Goal: Transaction & Acquisition: Purchase product/service

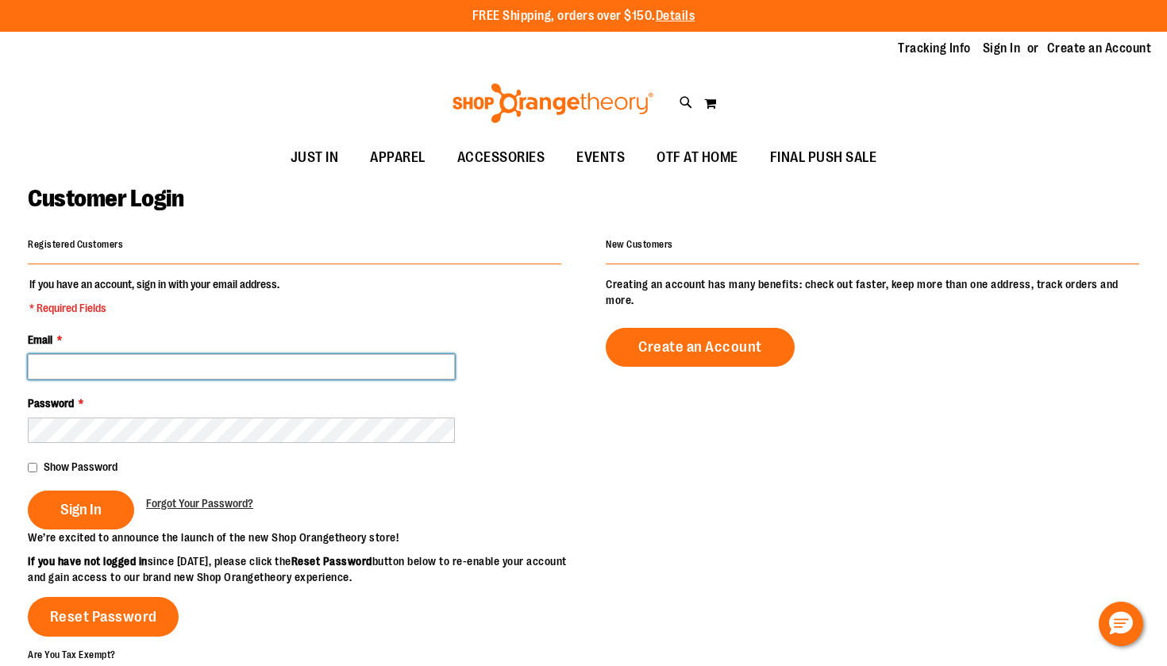
type input "**********"
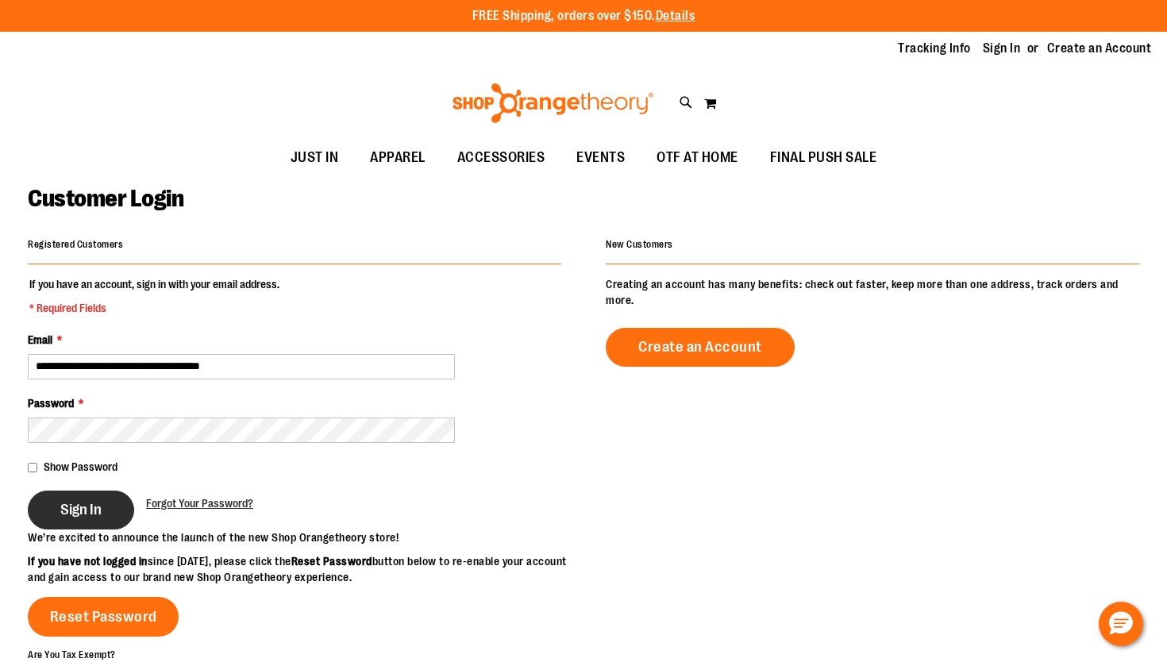
click at [60, 501] on span "Sign In" at bounding box center [80, 509] width 41 height 17
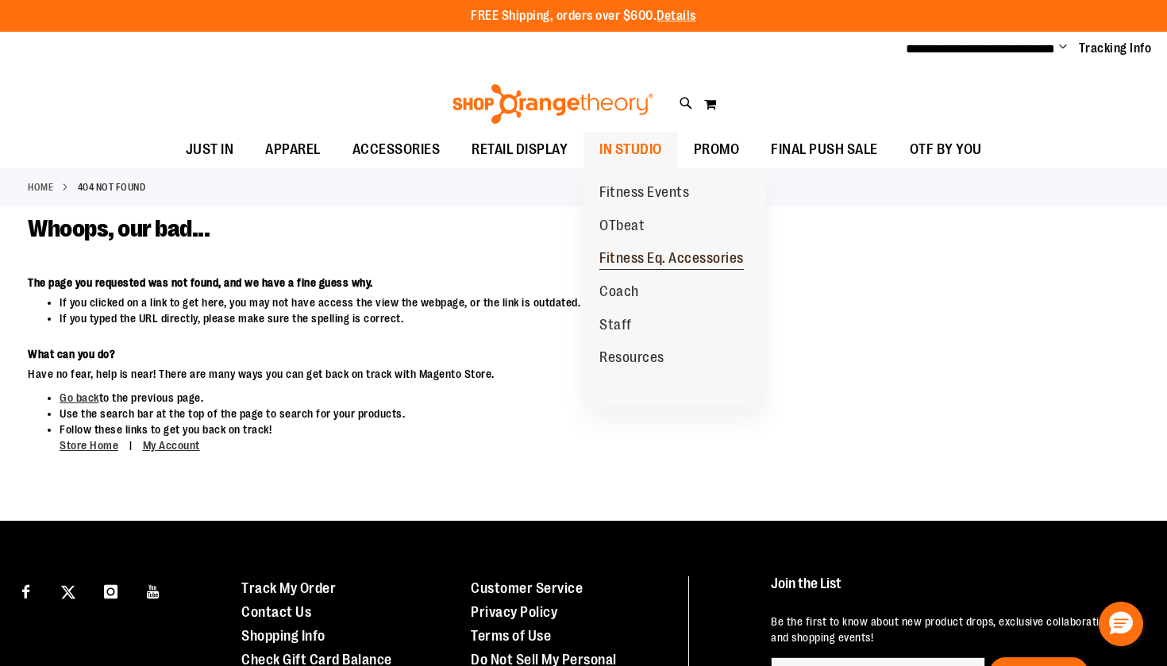
click at [608, 260] on span "Fitness Eq. Accessories" at bounding box center [671, 260] width 144 height 20
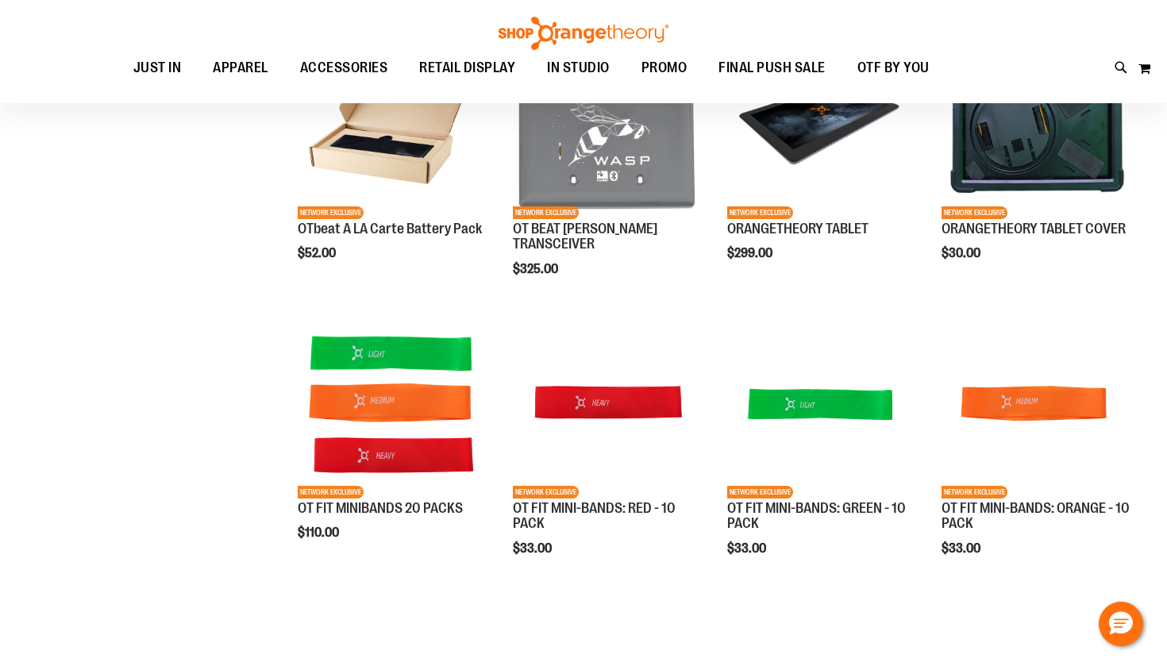
scroll to position [281, 0]
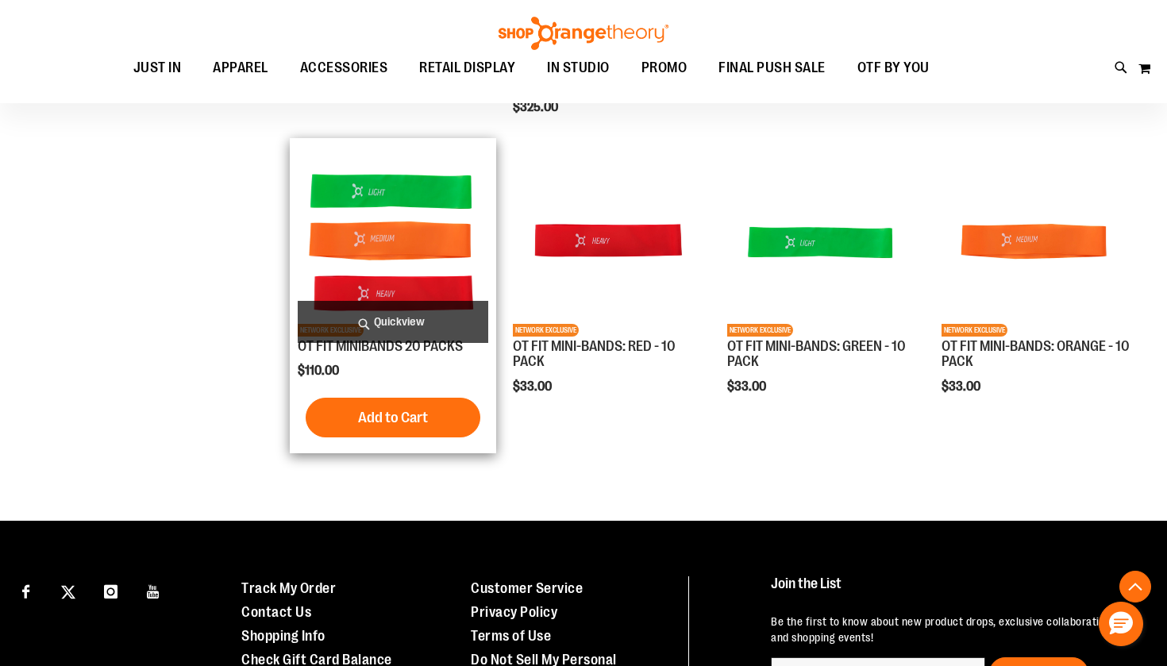
click at [371, 266] on img "product" at bounding box center [393, 241] width 190 height 190
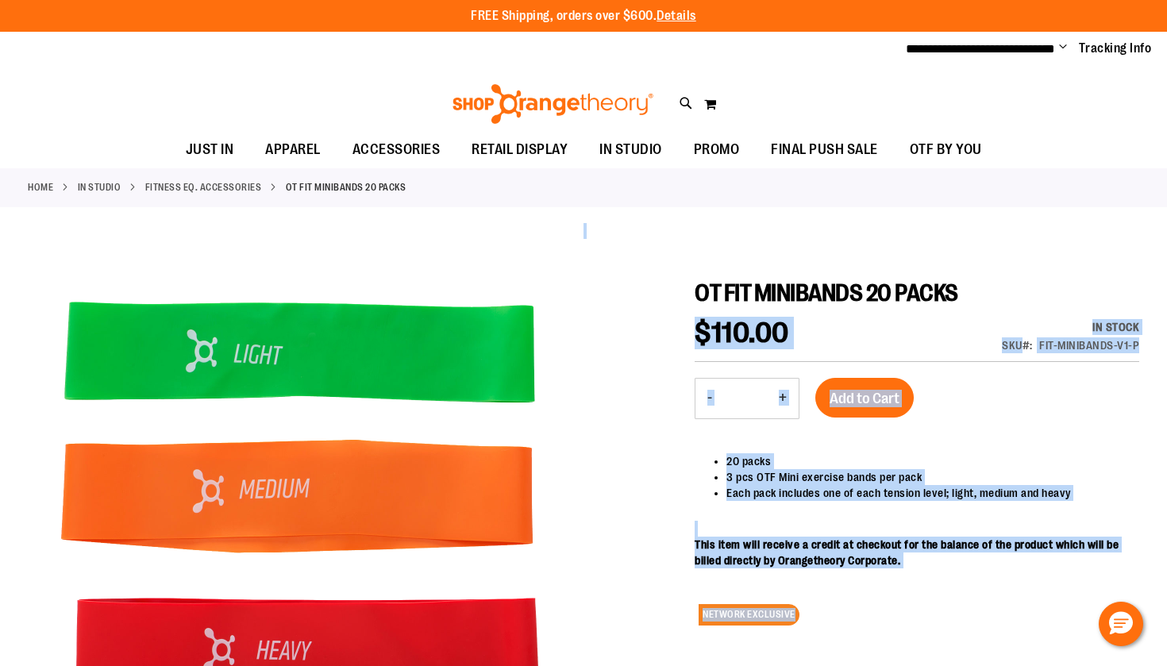
drag, startPoint x: 690, startPoint y: 286, endPoint x: 870, endPoint y: 313, distance: 182.2
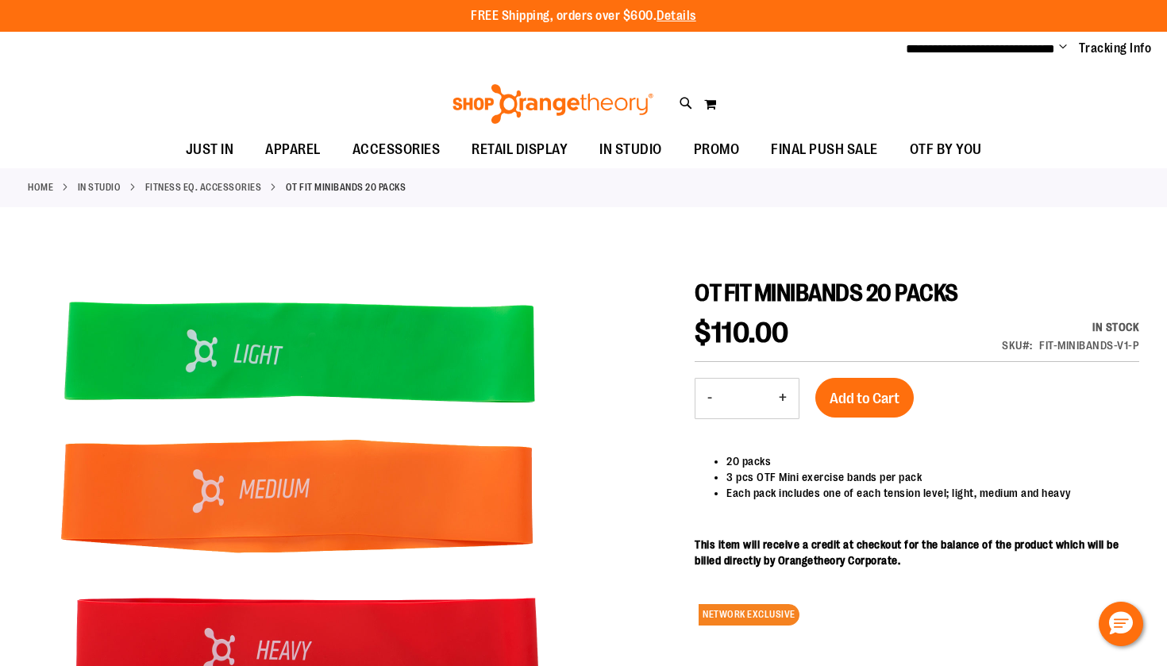
click at [937, 310] on div "OT FIT MINIBANDS 20 PACKS $110.00 In stock SKU FIT-MINIBANDS-V1-P - Qty * + Add…" at bounding box center [916, 470] width 444 height 383
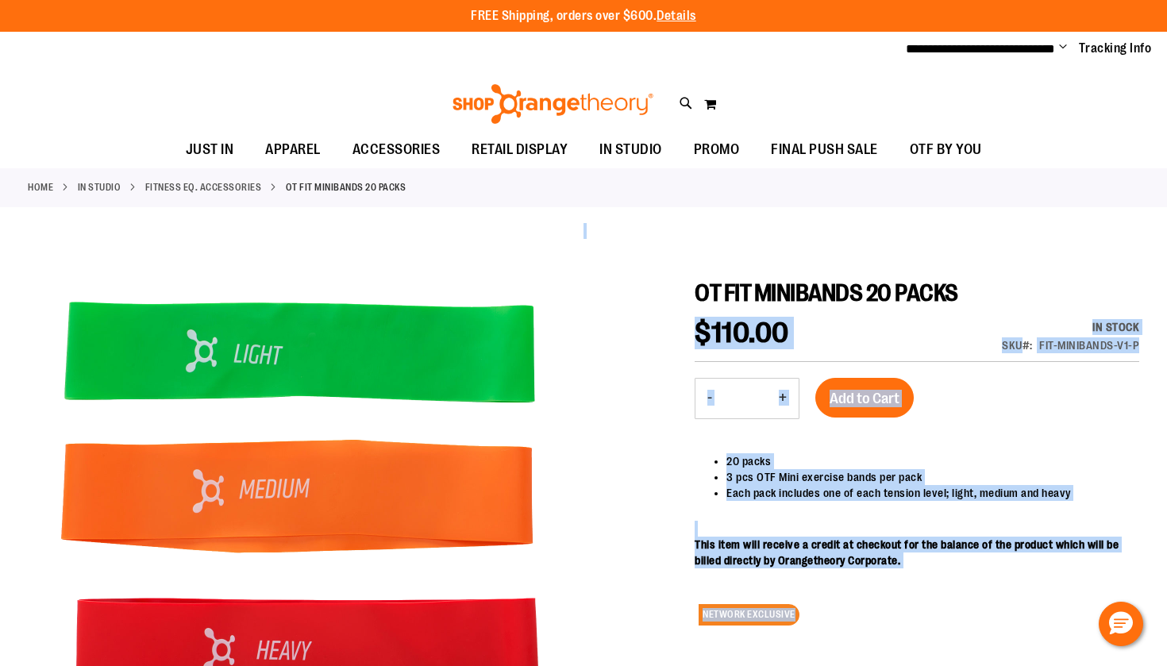
drag, startPoint x: 1143, startPoint y: 340, endPoint x: 689, endPoint y: 290, distance: 456.7
click at [689, 290] on div at bounding box center [583, 544] width 1111 height 642
drag, startPoint x: 689, startPoint y: 290, endPoint x: 1080, endPoint y: 338, distance: 394.3
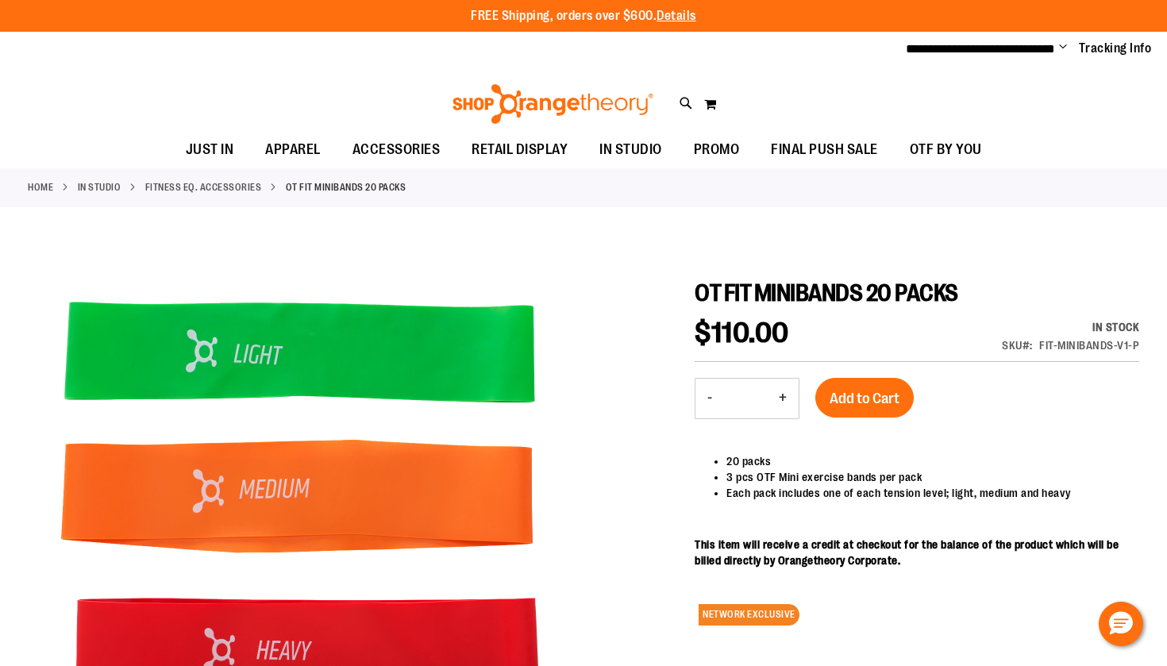
click at [1120, 337] on div "FIT-MINIBANDS-V1-P" at bounding box center [1089, 345] width 100 height 16
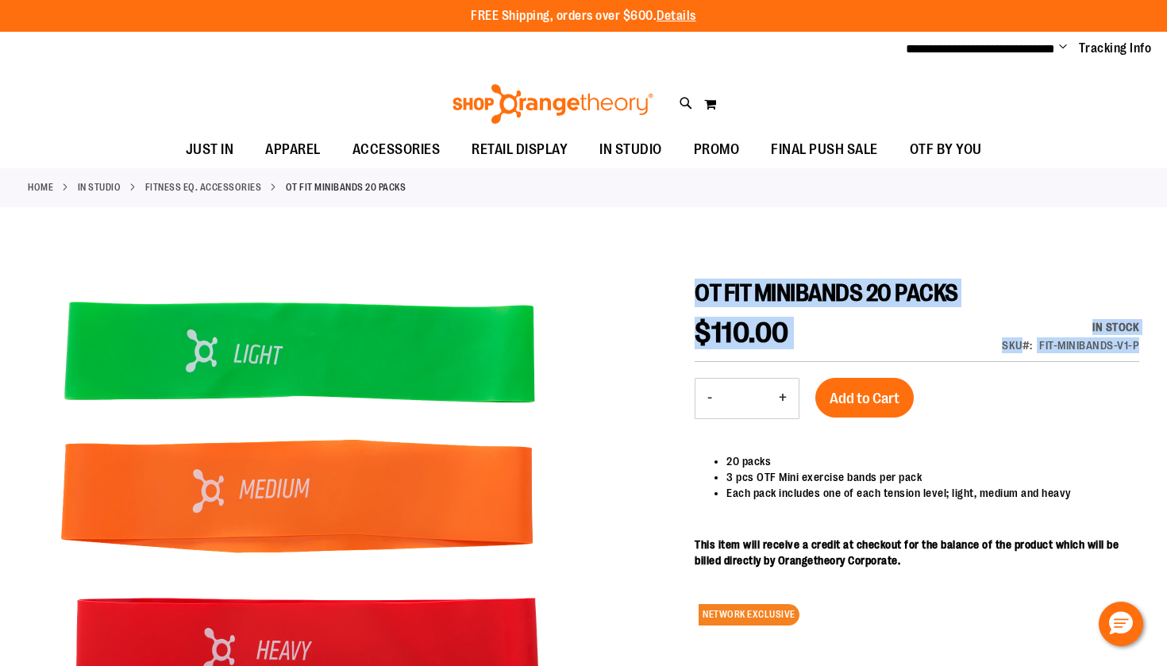
drag, startPoint x: 1136, startPoint y: 340, endPoint x: 700, endPoint y: 289, distance: 438.8
click at [700, 289] on div "OT FIT MINIBANDS 20 PACKS $110.00 In stock SKU FIT-MINIBANDS-V1-P - Qty * + Add…" at bounding box center [916, 470] width 444 height 383
copy div "OT FIT MINIBANDS 20 PACKS $110.00 In stock SKU FIT-MINIBANDS-V1-P"
